Goal: Information Seeking & Learning: Understand process/instructions

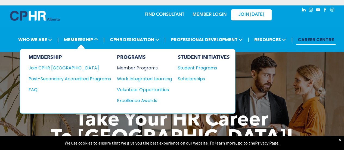
click at [131, 67] on div "Member Programs" at bounding box center [142, 68] width 50 height 7
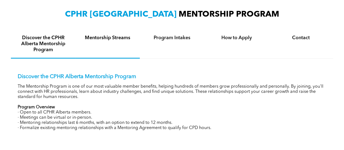
scroll to position [218, 0]
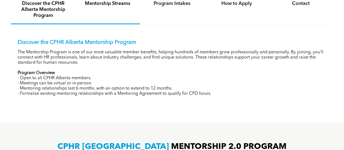
click at [122, 9] on div "Mentorship Streams" at bounding box center [107, 10] width 65 height 29
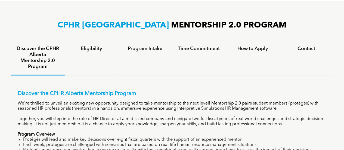
scroll to position [327, 0]
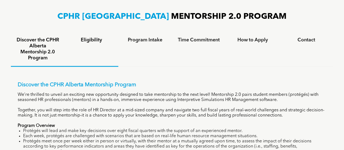
click at [97, 38] on h4 "Eligibility" at bounding box center [92, 40] width 44 height 6
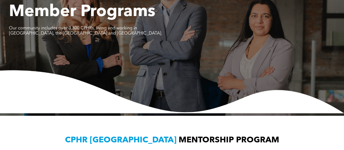
scroll to position [0, 0]
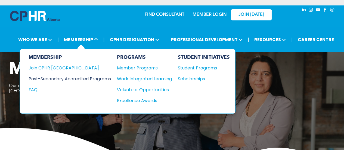
click at [47, 78] on div "Post-Secondary Accredited Programs" at bounding box center [66, 78] width 74 height 7
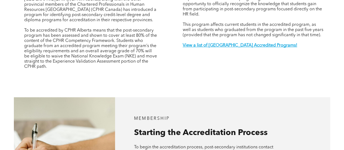
scroll to position [282, 0]
